Goal: Information Seeking & Learning: Learn about a topic

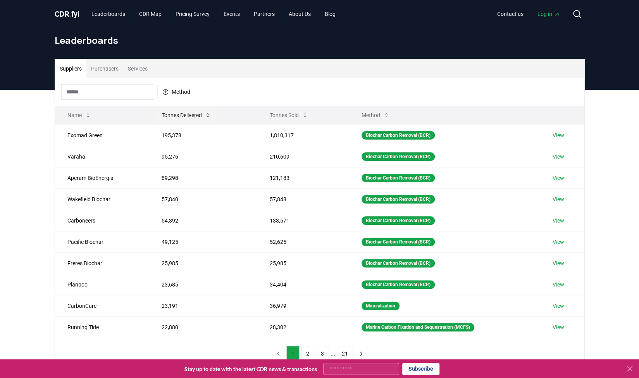
click at [186, 114] on button "Tonnes Delivered" at bounding box center [186, 115] width 62 height 16
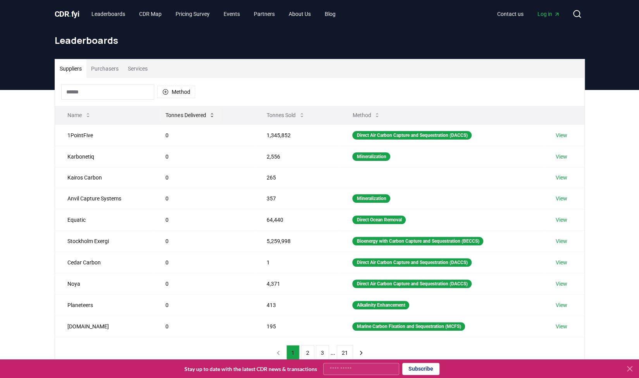
click at [186, 114] on button "Tonnes Delivered" at bounding box center [190, 115] width 62 height 16
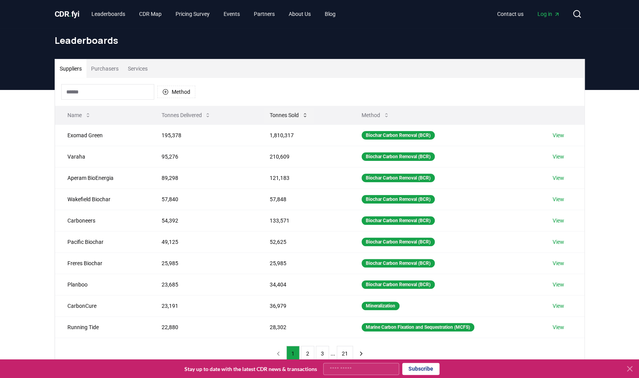
click at [283, 111] on button "Tonnes Sold" at bounding box center [289, 115] width 51 height 16
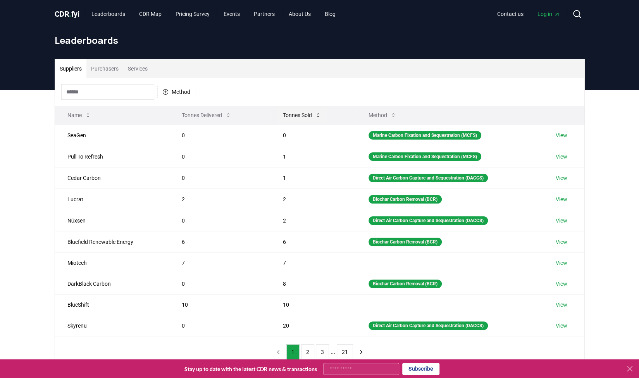
click at [283, 111] on button "Tonnes Sold" at bounding box center [302, 115] width 51 height 16
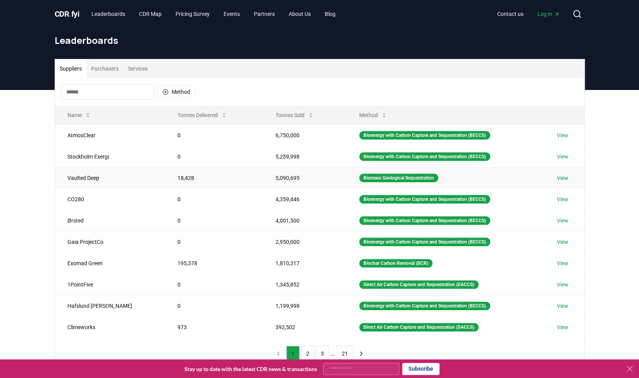
click at [88, 174] on td "Vaulted Deep" at bounding box center [110, 177] width 110 height 21
click at [101, 62] on button "Purchasers" at bounding box center [104, 68] width 37 height 19
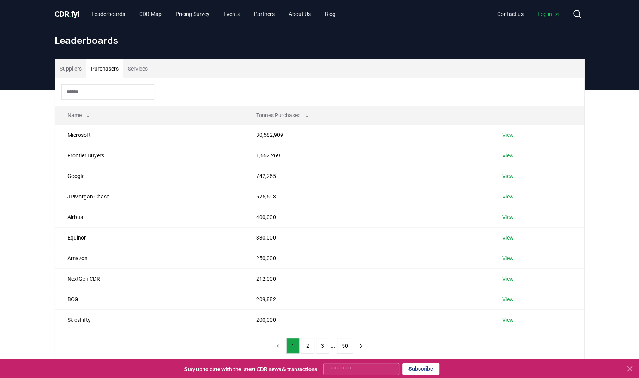
click at [124, 67] on div "Suppliers Purchasers Services" at bounding box center [319, 68] width 529 height 19
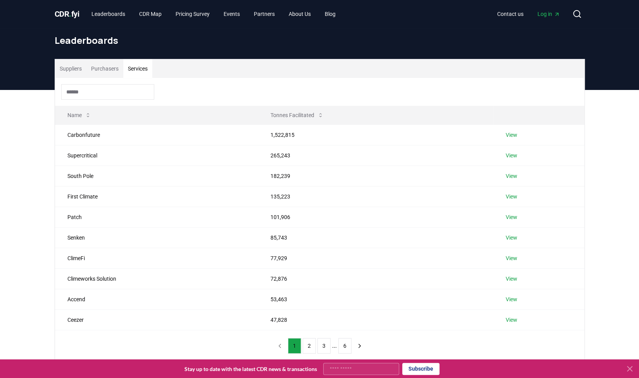
click at [131, 67] on button "Services" at bounding box center [137, 68] width 29 height 19
click at [62, 69] on button "Suppliers" at bounding box center [70, 68] width 31 height 19
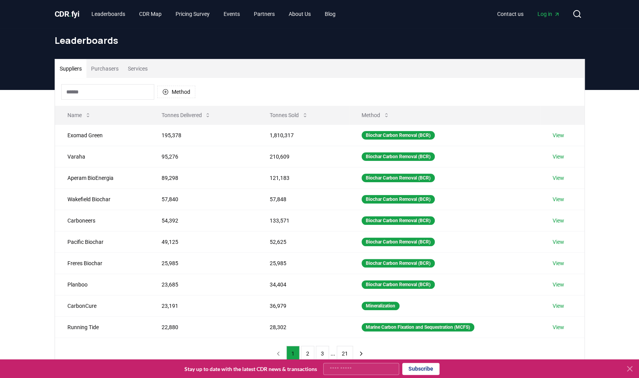
click at [115, 67] on button "Purchasers" at bounding box center [104, 68] width 37 height 19
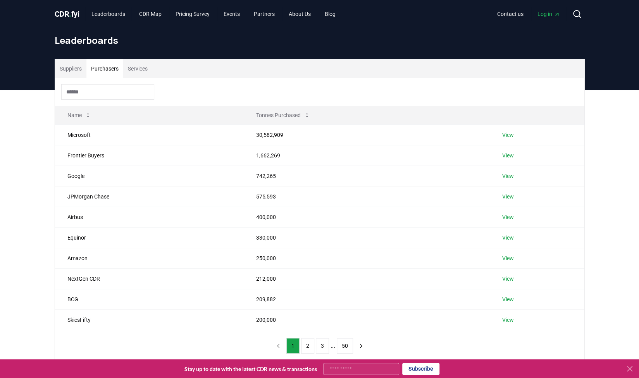
click at [107, 91] on input at bounding box center [107, 92] width 93 height 16
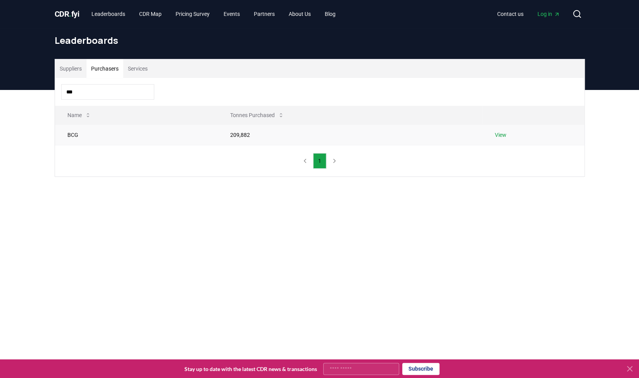
type input "***"
click at [73, 134] on td "BCG" at bounding box center [136, 134] width 163 height 21
click at [495, 134] on td "View" at bounding box center [533, 134] width 102 height 21
click at [496, 134] on link "View" at bounding box center [501, 135] width 12 height 8
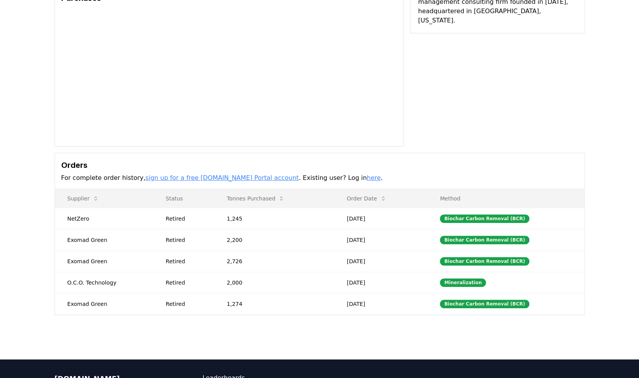
scroll to position [116, 0]
